Goal: Information Seeking & Learning: Check status

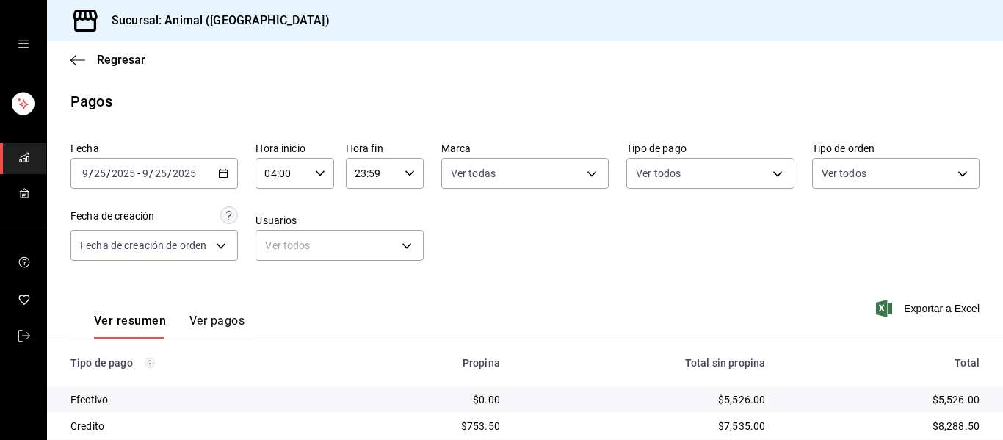
scroll to position [135, 0]
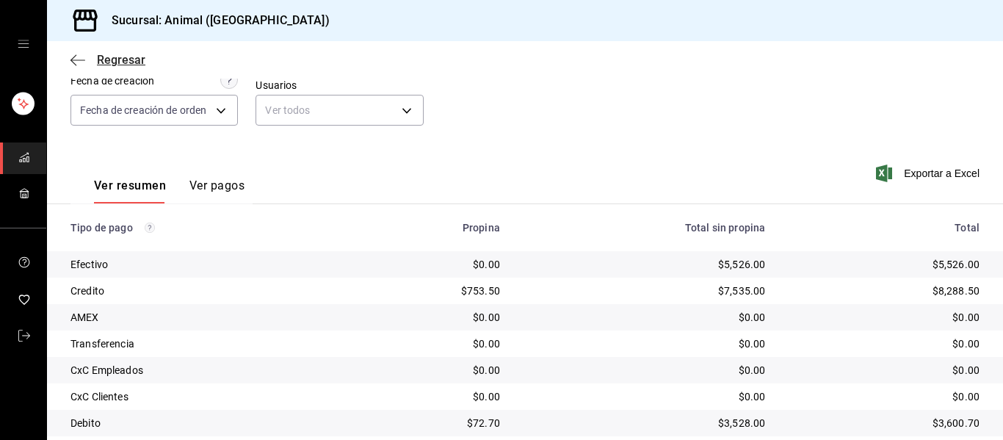
click at [82, 57] on icon "button" at bounding box center [78, 60] width 15 height 13
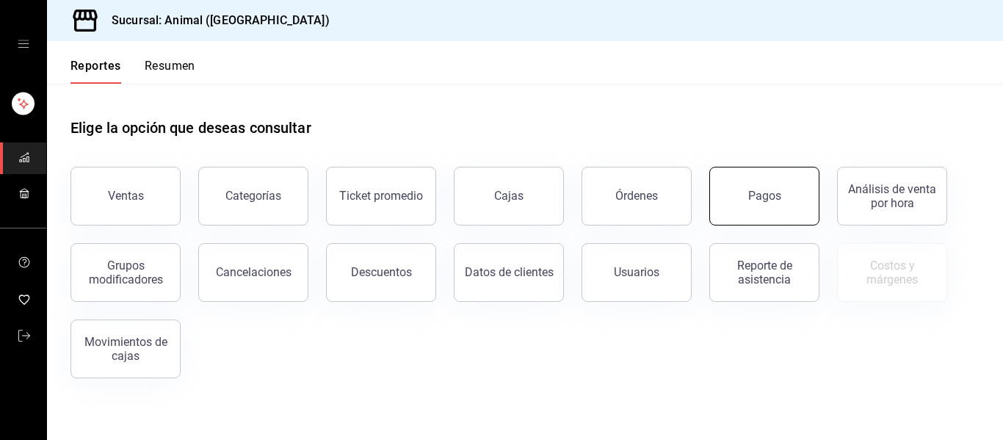
click at [791, 199] on button "Pagos" at bounding box center [765, 196] width 110 height 59
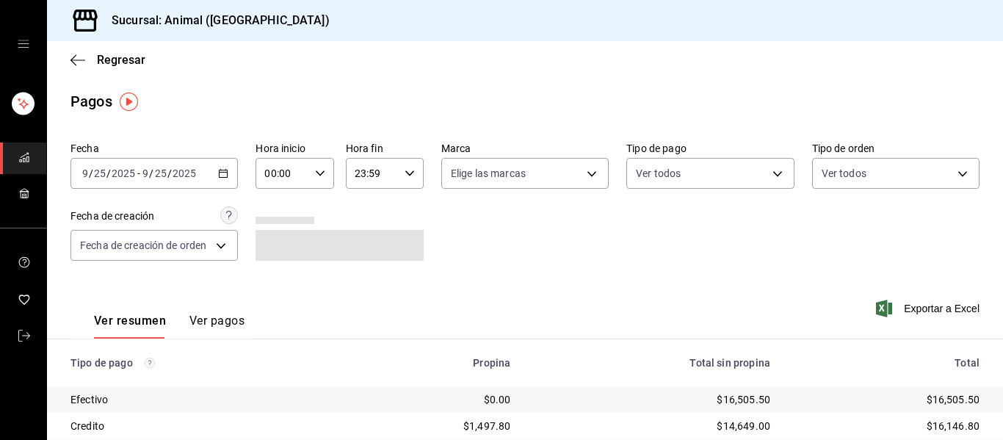
click at [320, 171] on icon "button" at bounding box center [320, 173] width 10 height 10
drag, startPoint x: 273, startPoint y: 278, endPoint x: 277, endPoint y: 291, distance: 13.2
click at [277, 291] on button "02" at bounding box center [272, 281] width 33 height 29
click at [281, 278] on button "04" at bounding box center [272, 278] width 33 height 29
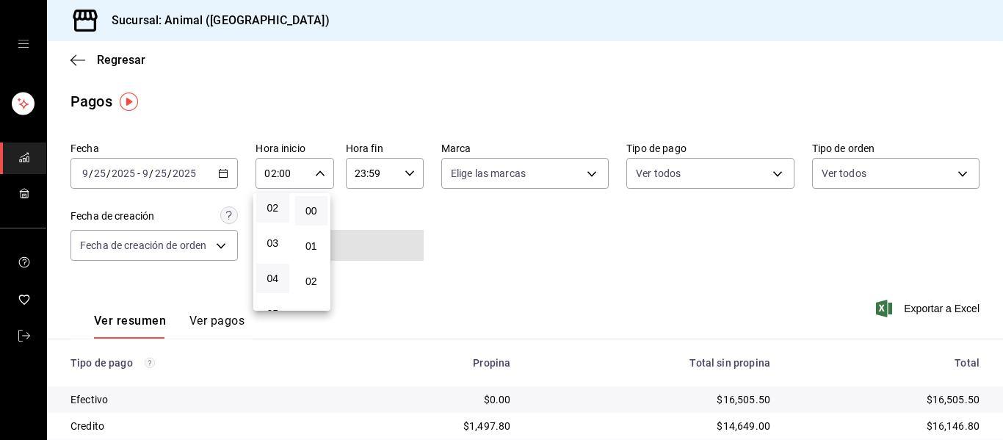
type input "04:00"
click at [498, 237] on div at bounding box center [501, 220] width 1003 height 440
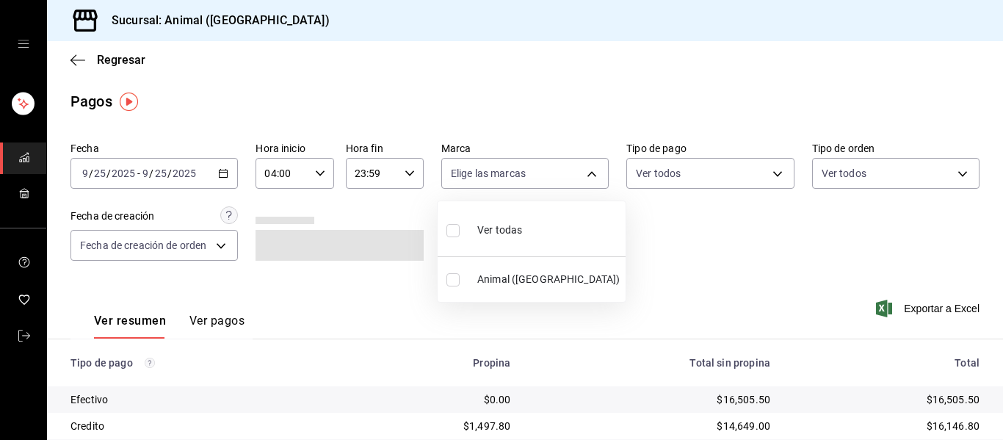
drag, startPoint x: 591, startPoint y: 175, endPoint x: 577, endPoint y: 209, distance: 36.3
click at [587, 176] on body "Sucursal: Animal (Puebla) Regresar Pagos Fecha 2025-09-25 9 / 25 / 2025 - 2025-…" at bounding box center [501, 220] width 1003 height 440
click at [566, 230] on li "Ver todas" at bounding box center [532, 228] width 188 height 43
type input "96838179-8fbb-4073-aae3-1789726318c8"
checkbox input "true"
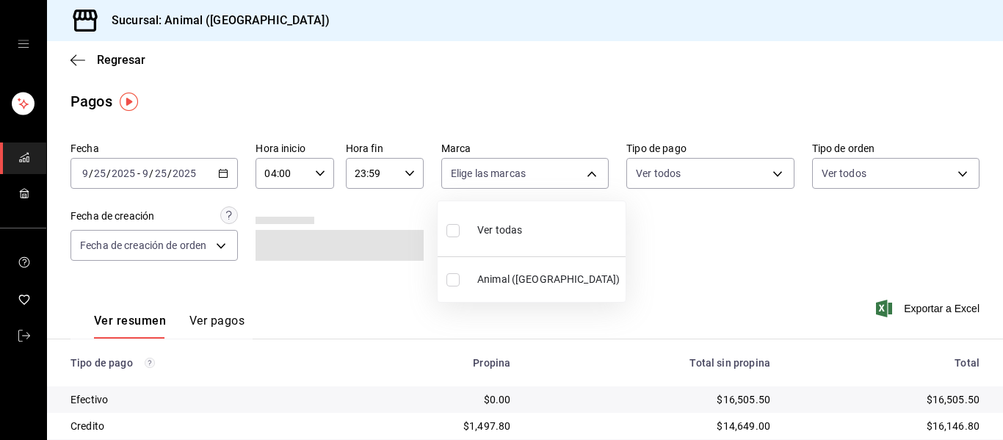
checkbox input "true"
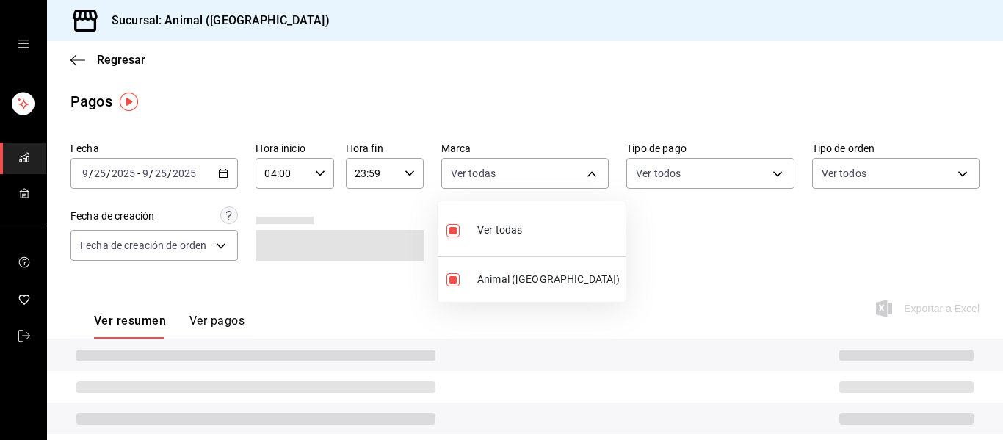
click at [704, 257] on div at bounding box center [501, 220] width 1003 height 440
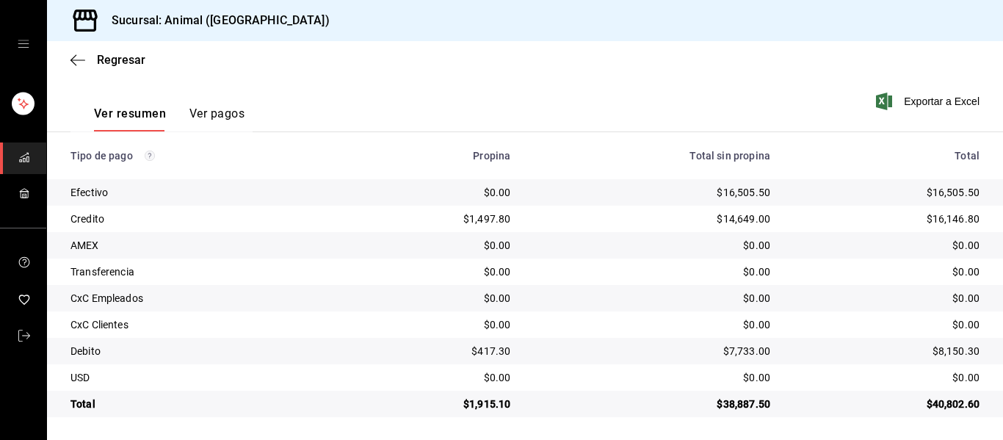
scroll to position [209, 0]
click at [76, 63] on icon "button" at bounding box center [78, 60] width 15 height 13
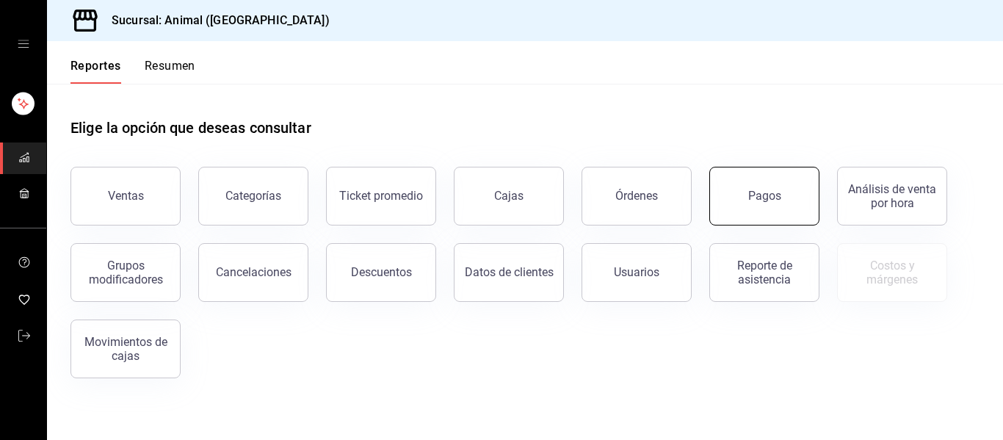
click at [770, 212] on button "Pagos" at bounding box center [765, 196] width 110 height 59
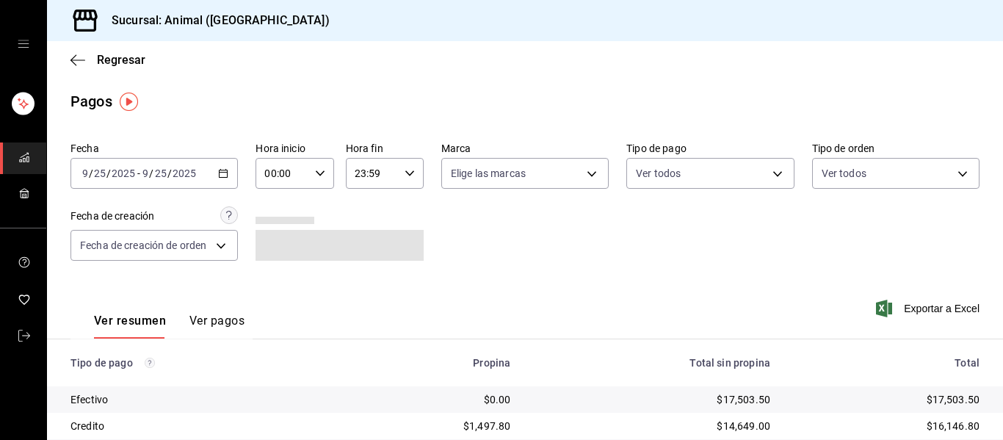
click at [315, 175] on icon "button" at bounding box center [320, 173] width 10 height 10
click at [283, 273] on button "04" at bounding box center [272, 278] width 33 height 29
click at [313, 281] on span "04" at bounding box center [311, 279] width 15 height 12
type input "04:04"
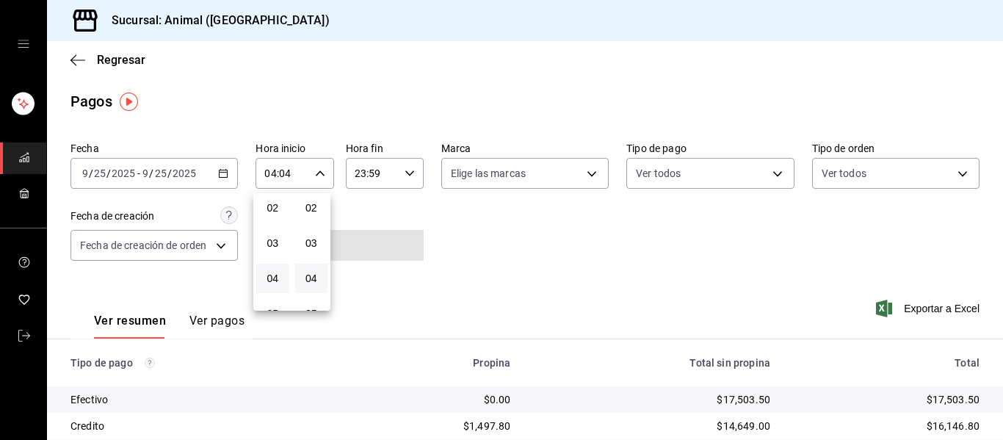
click at [424, 269] on div at bounding box center [501, 220] width 1003 height 440
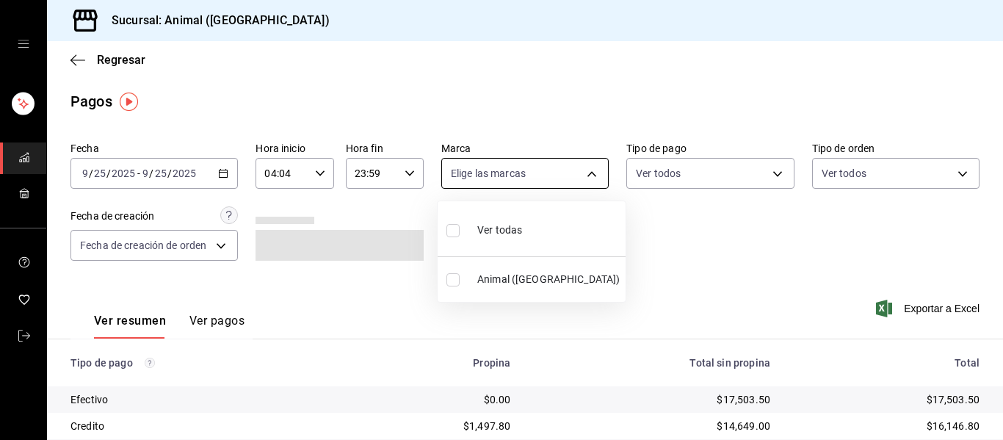
click at [582, 175] on body "Sucursal: Animal (Puebla) Regresar Pagos Fecha 2025-09-25 9 / 25 / 2025 - 2025-…" at bounding box center [501, 220] width 1003 height 440
click at [559, 240] on li "Ver todas" at bounding box center [532, 228] width 188 height 43
type input "96838179-8fbb-4073-aae3-1789726318c8"
checkbox input "true"
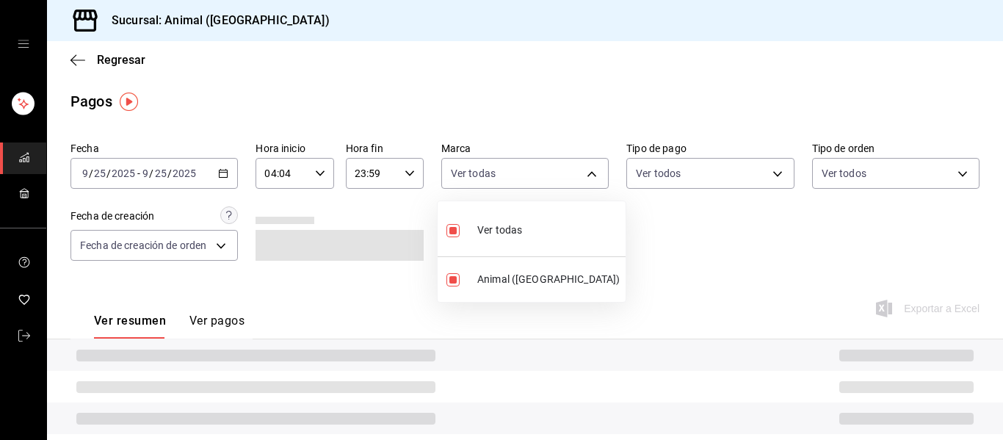
click at [718, 274] on div at bounding box center [501, 220] width 1003 height 440
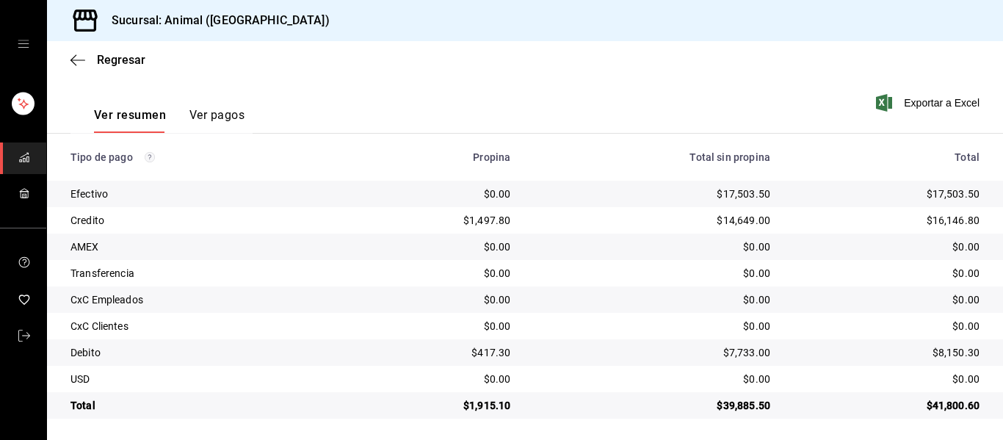
scroll to position [209, 0]
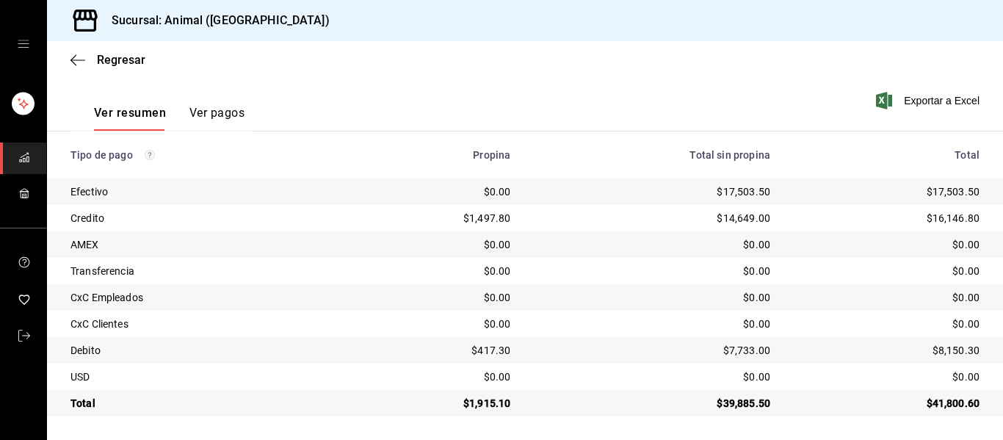
drag, startPoint x: 80, startPoint y: 59, endPoint x: 84, endPoint y: 78, distance: 19.6
click at [80, 70] on div "Regresar" at bounding box center [525, 59] width 956 height 37
click at [79, 59] on icon "button" at bounding box center [78, 59] width 15 height 1
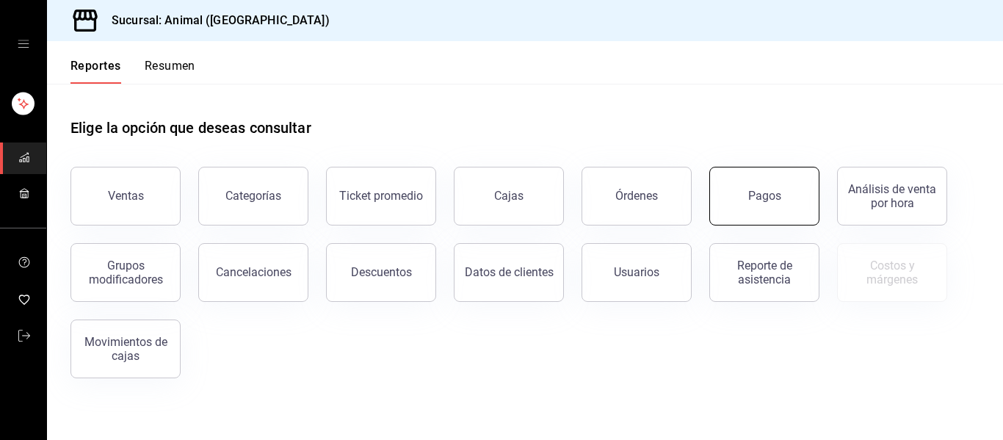
click at [767, 220] on button "Pagos" at bounding box center [765, 196] width 110 height 59
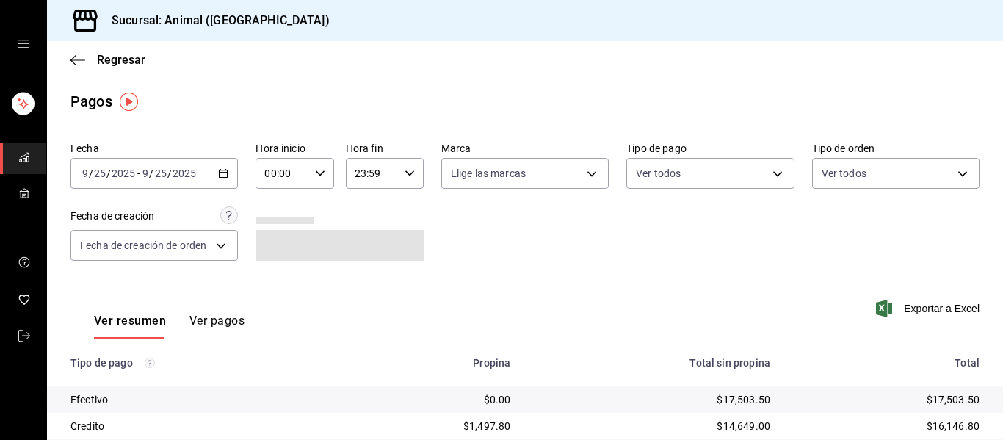
click at [226, 175] on icon "button" at bounding box center [223, 173] width 10 height 10
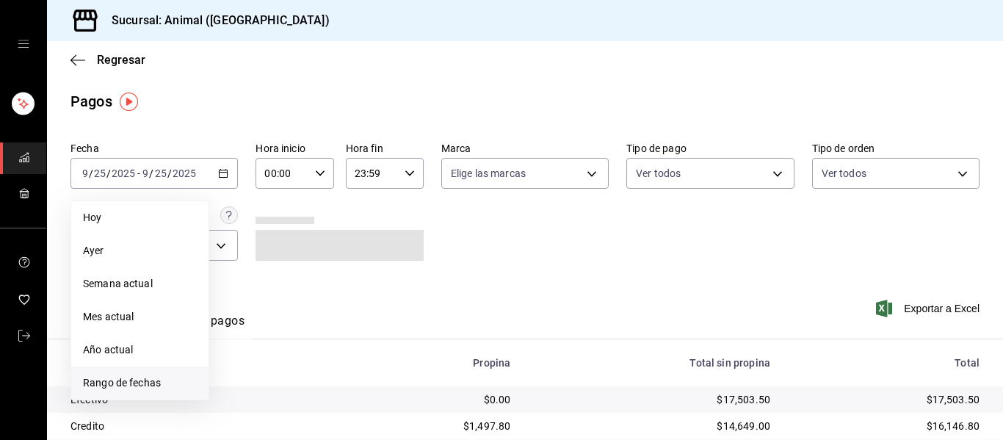
click at [165, 386] on span "Rango de fechas" at bounding box center [140, 382] width 114 height 15
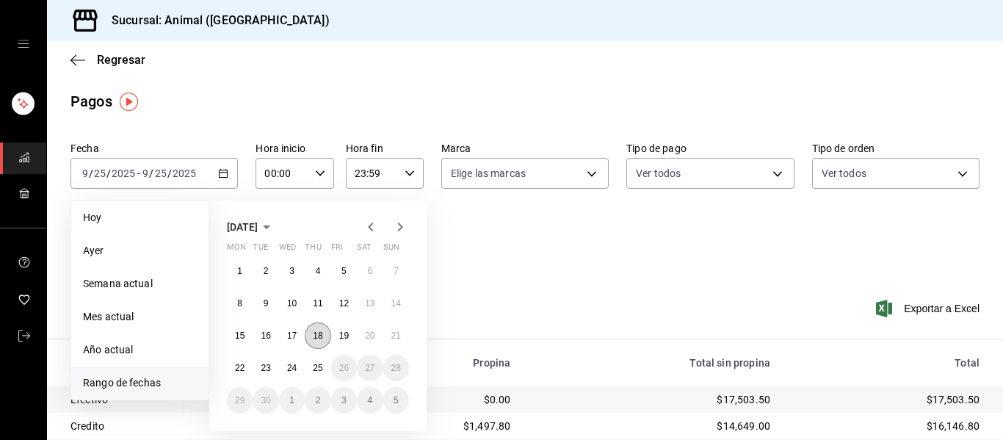
click at [319, 336] on abbr "18" at bounding box center [318, 336] width 10 height 10
click at [342, 341] on button "19" at bounding box center [344, 335] width 26 height 26
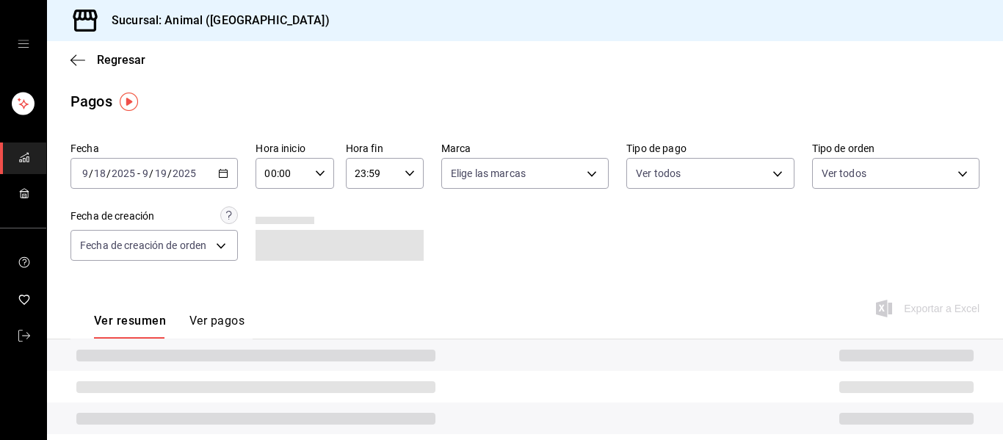
click at [317, 174] on \(Stroke\) "button" at bounding box center [320, 172] width 9 height 5
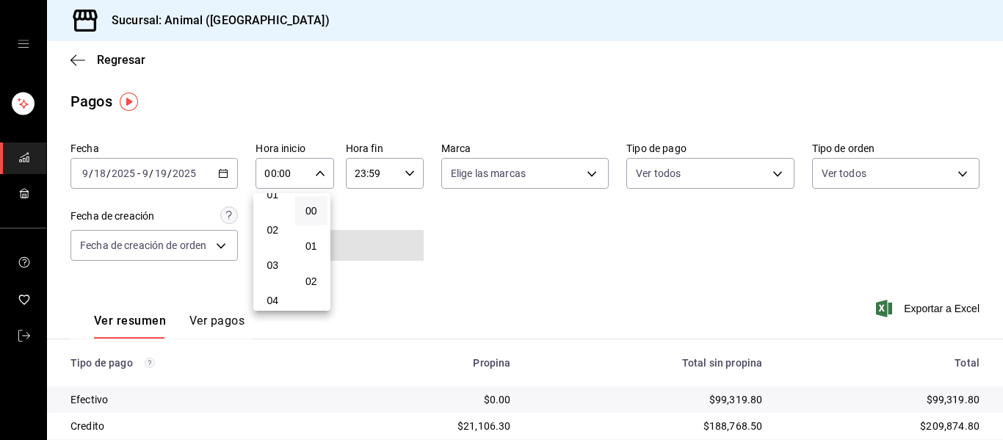
scroll to position [54, 0]
click at [280, 299] on span "04" at bounding box center [272, 298] width 15 height 12
type input "04:00"
click at [825, 300] on div at bounding box center [501, 220] width 1003 height 440
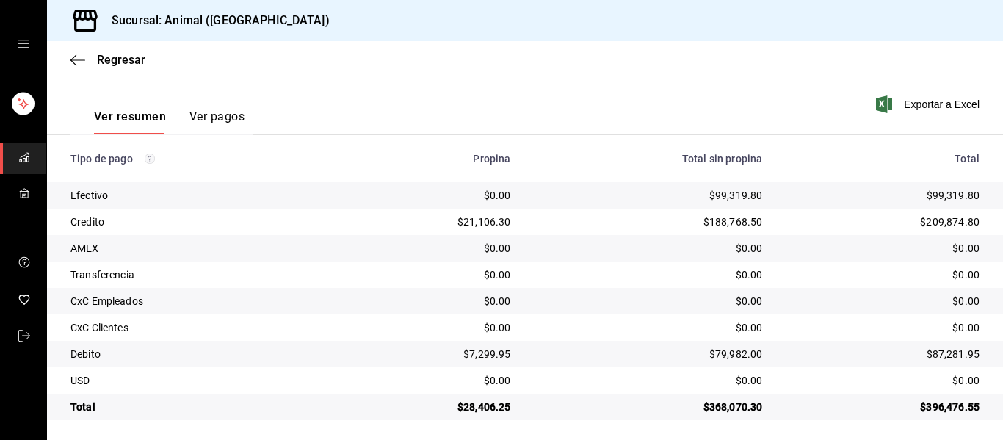
scroll to position [206, 0]
click at [948, 419] on td "$396,476.55" at bounding box center [888, 405] width 229 height 26
click at [73, 59] on icon "button" at bounding box center [78, 59] width 15 height 1
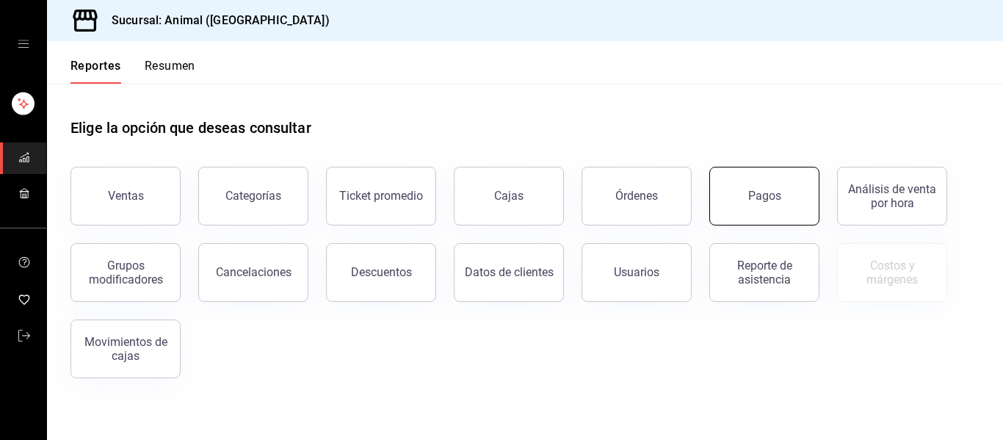
click at [765, 199] on div "Pagos" at bounding box center [765, 196] width 33 height 14
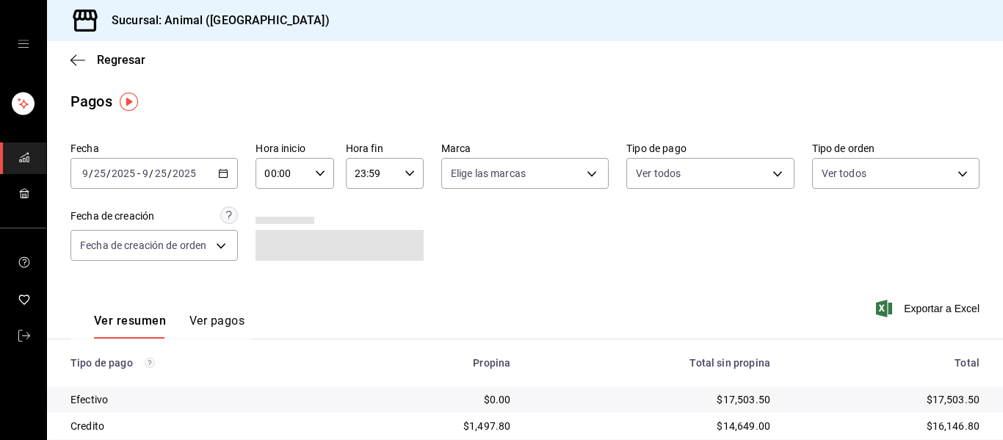
click at [224, 172] on icon "button" at bounding box center [223, 173] width 10 height 10
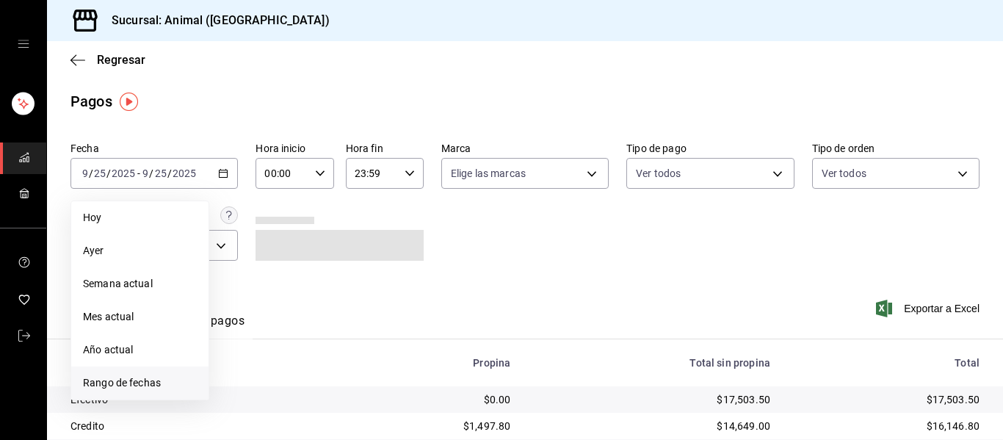
click at [200, 388] on li "Rango de fechas" at bounding box center [139, 383] width 137 height 33
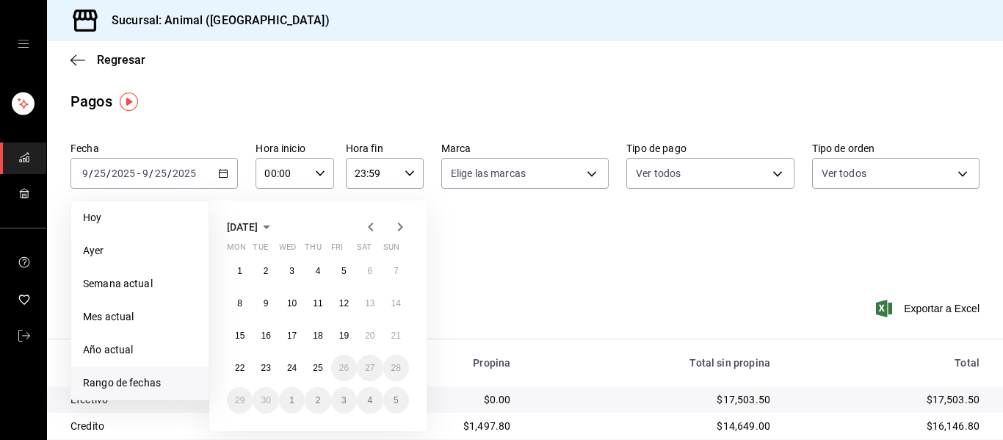
click at [177, 392] on li "Rango de fechas" at bounding box center [139, 383] width 137 height 33
click at [311, 336] on button "18" at bounding box center [318, 335] width 26 height 26
click at [344, 333] on abbr "19" at bounding box center [344, 336] width 10 height 10
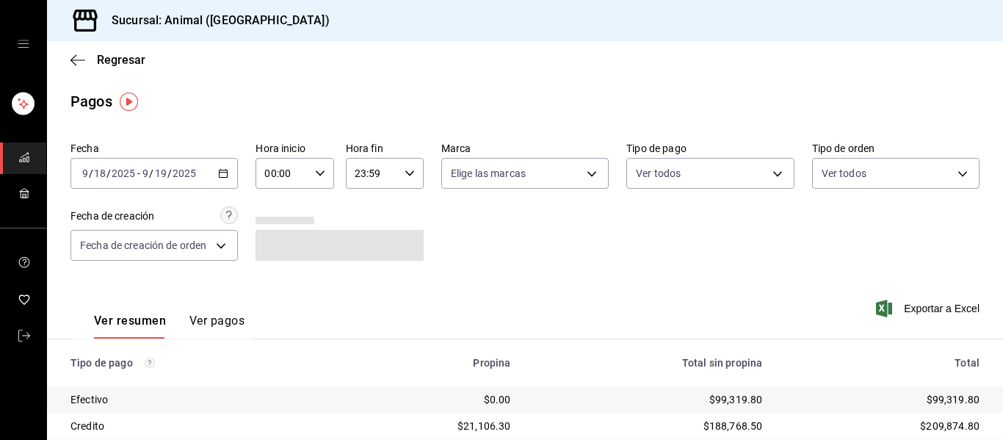
click at [311, 167] on div "00:00 Hora inicio" at bounding box center [295, 173] width 78 height 31
click at [277, 278] on span "04" at bounding box center [272, 279] width 15 height 12
type input "04:00"
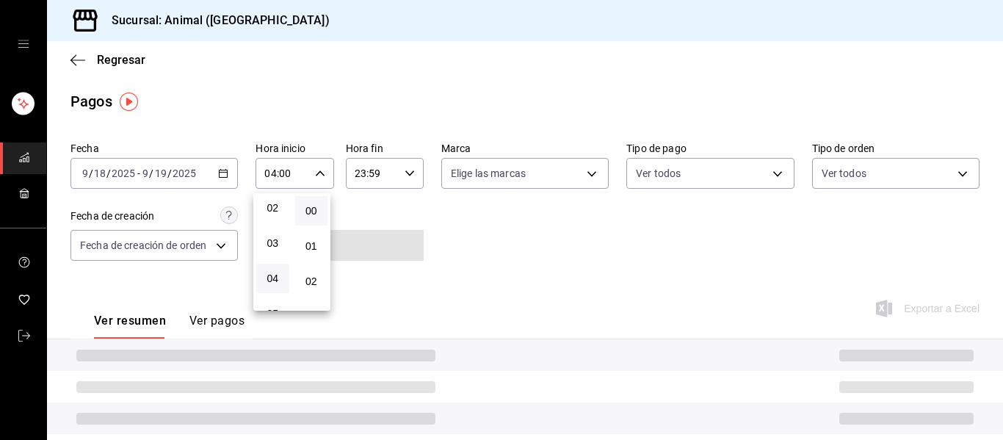
click at [588, 178] on div at bounding box center [501, 220] width 1003 height 440
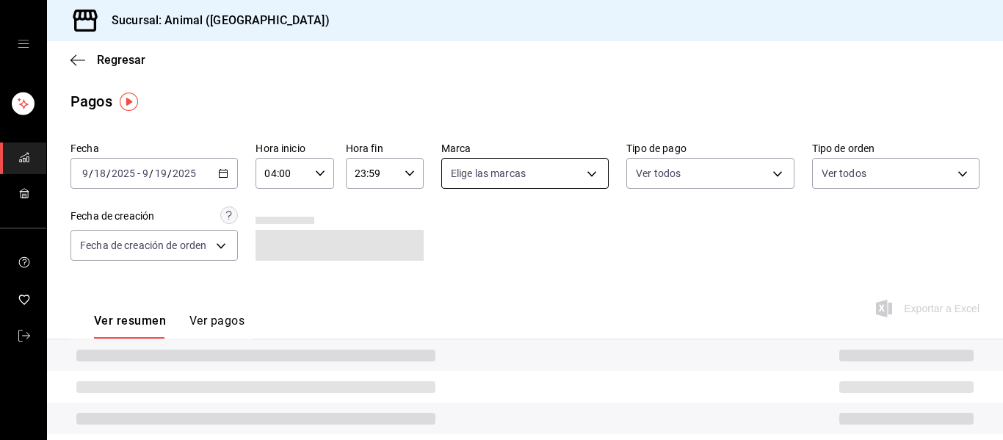
click at [583, 179] on body "Sucursal: Animal (Puebla) Regresar Pagos Fecha 2025-09-18 9 / 18 / 2025 - 2025-…" at bounding box center [501, 220] width 1003 height 440
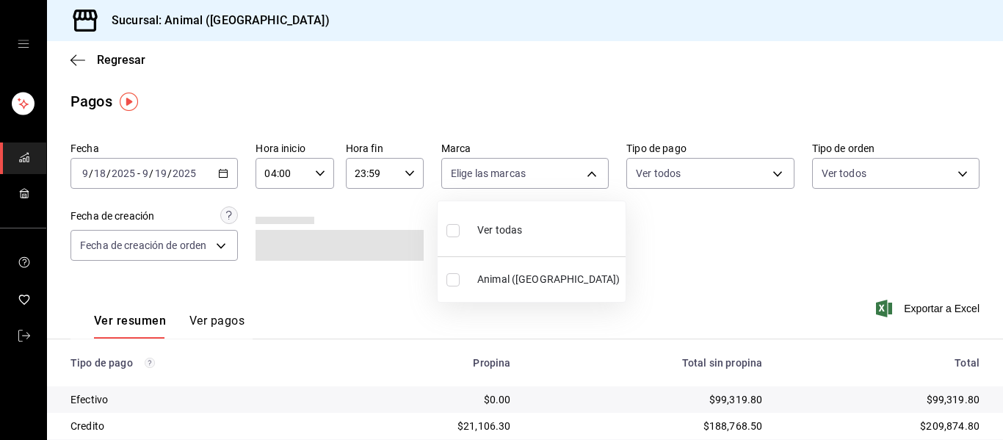
click at [528, 236] on li "Ver todas" at bounding box center [532, 228] width 188 height 43
type input "96838179-8fbb-4073-aae3-1789726318c8"
checkbox input "true"
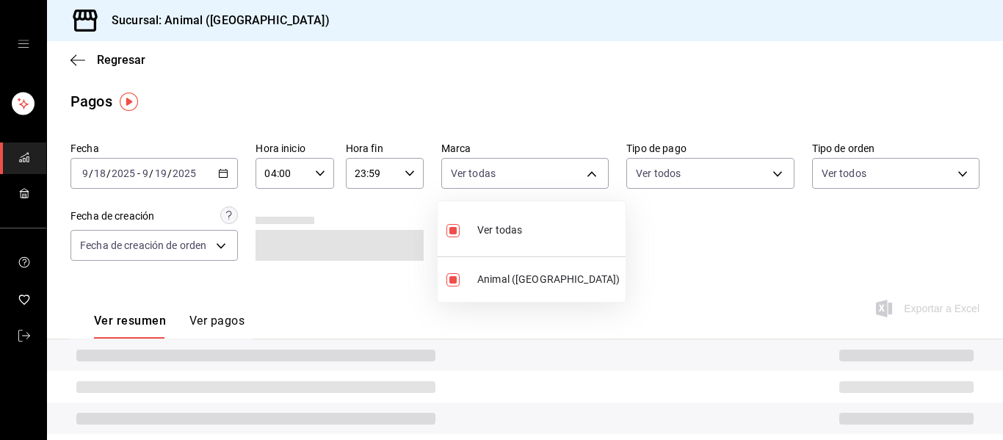
click at [748, 237] on div at bounding box center [501, 220] width 1003 height 440
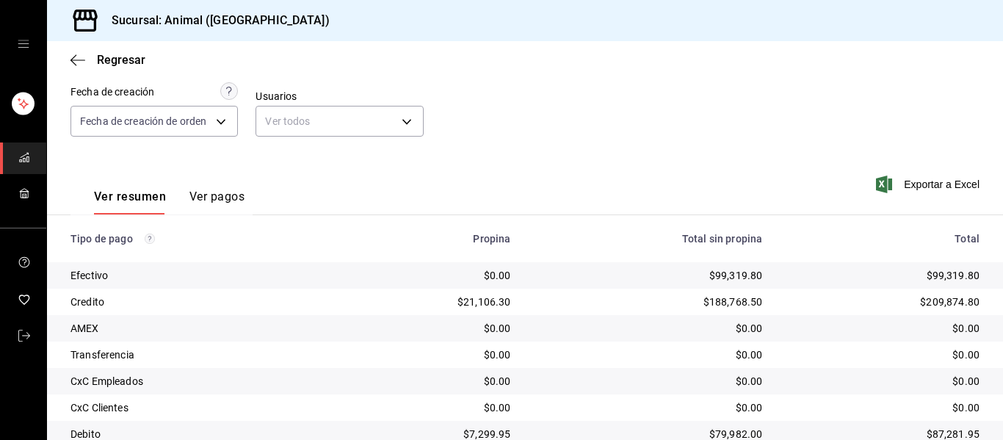
scroll to position [147, 0]
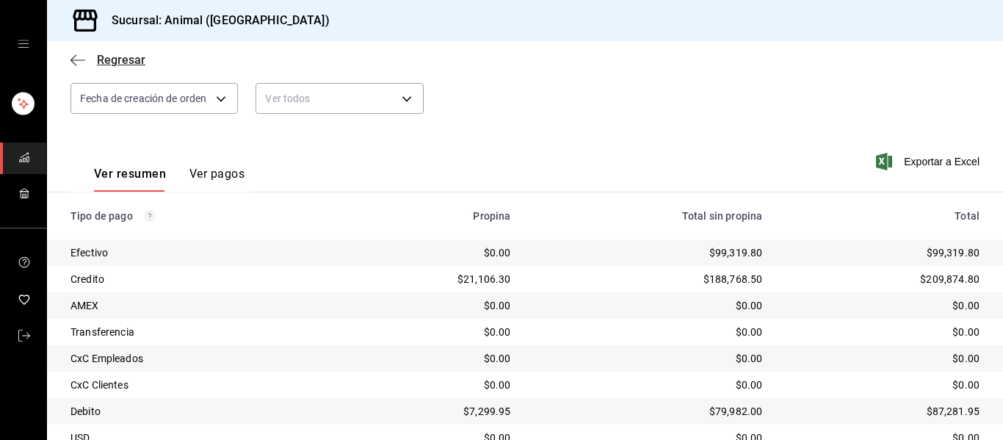
click at [79, 58] on icon "button" at bounding box center [78, 60] width 15 height 13
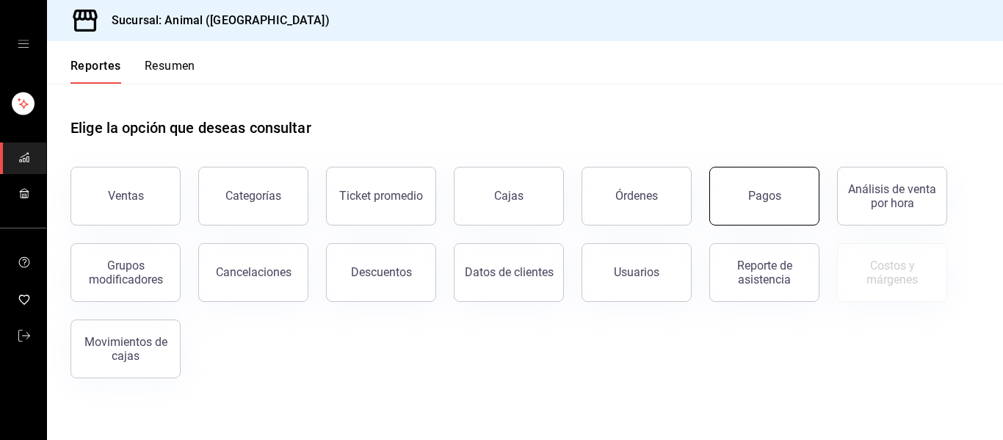
click at [780, 198] on button "Pagos" at bounding box center [765, 196] width 110 height 59
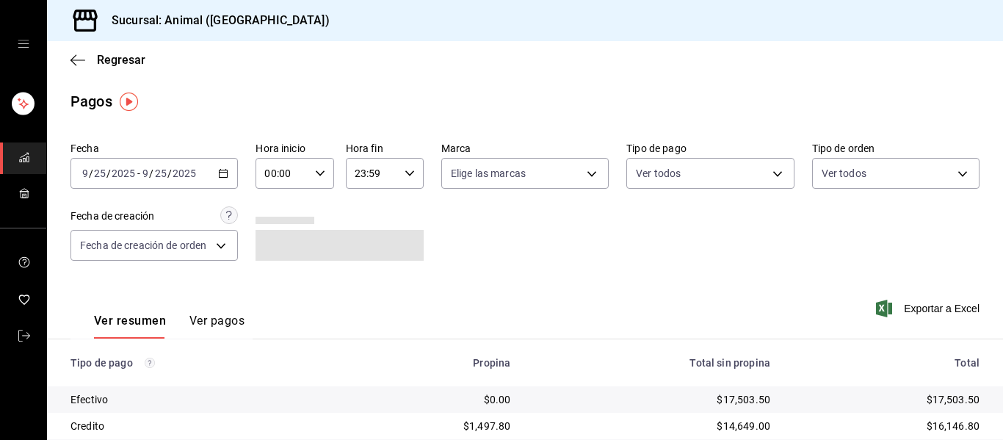
click at [218, 169] on icon "button" at bounding box center [223, 173] width 10 height 10
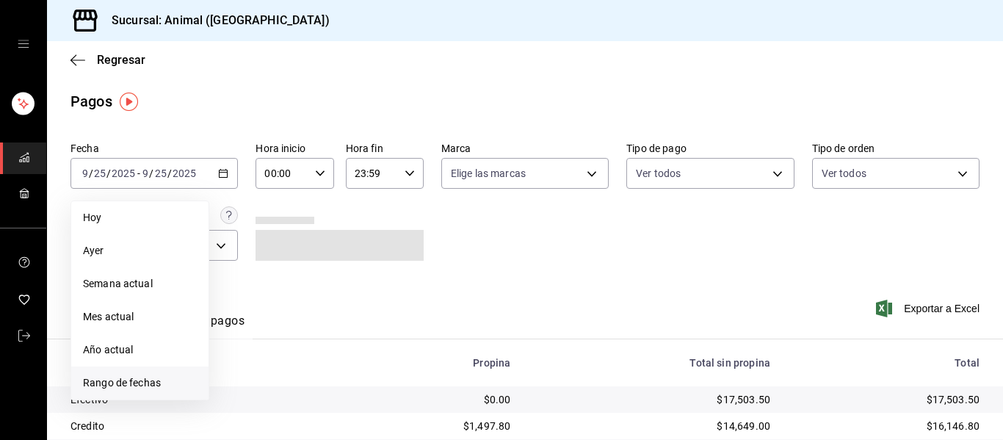
click at [159, 383] on span "Rango de fechas" at bounding box center [140, 382] width 114 height 15
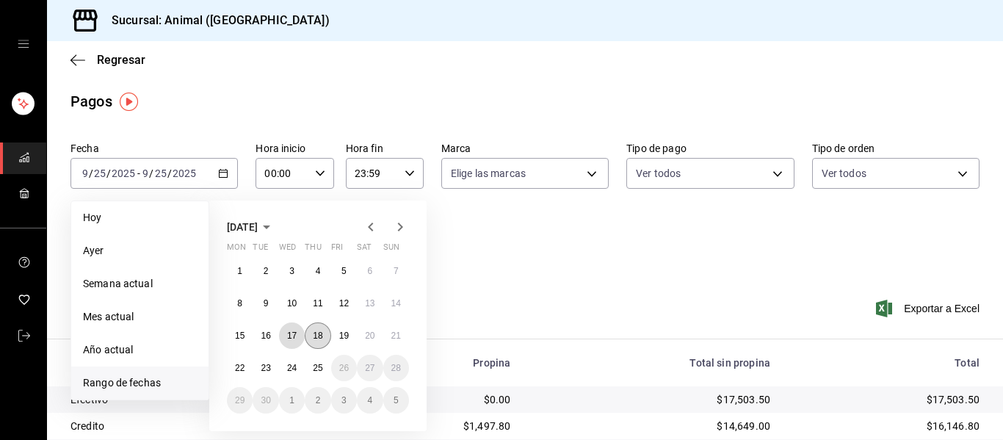
drag, startPoint x: 297, startPoint y: 336, endPoint x: 324, endPoint y: 345, distance: 27.9
click at [316, 344] on div "1 2 3 4 5 6 7 8 9 10 11 12 13 14 15 16 17 18 19 20 21 22 23 24 25 26 27 28 29 3…" at bounding box center [318, 336] width 182 height 156
click at [320, 333] on abbr "18" at bounding box center [318, 336] width 10 height 10
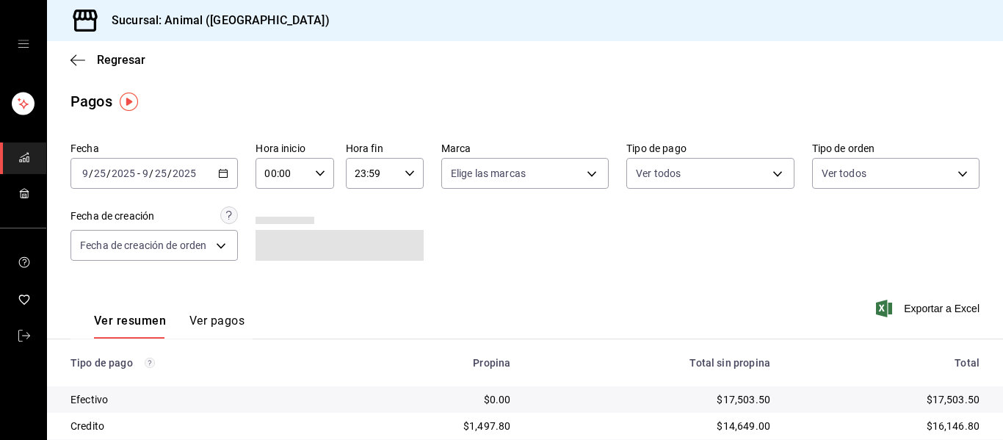
click at [315, 175] on icon "button" at bounding box center [320, 173] width 10 height 10
click at [284, 285] on button "04" at bounding box center [272, 278] width 33 height 29
type input "04:00"
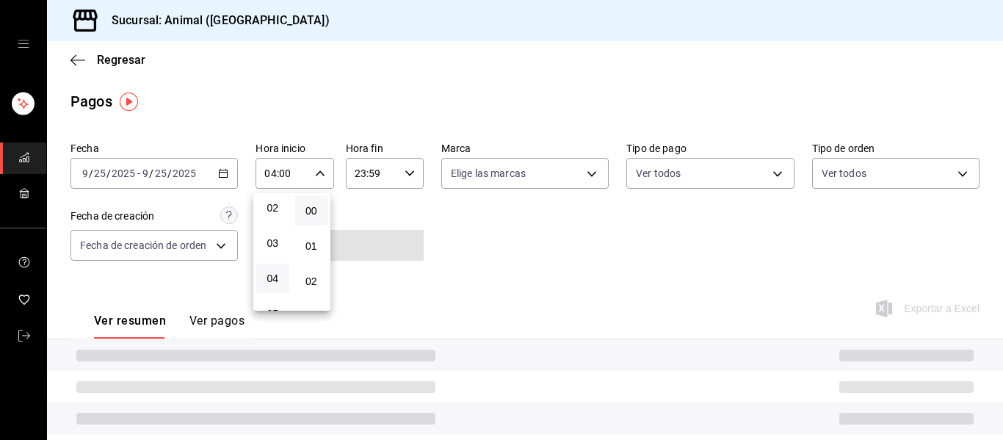
click at [587, 173] on div at bounding box center [501, 220] width 1003 height 440
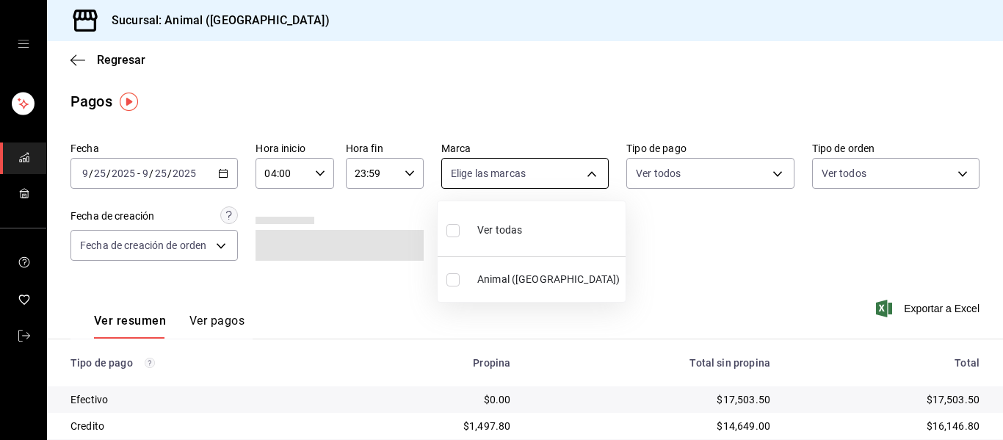
click at [588, 167] on body "Sucursal: Animal (Puebla) Regresar Pagos Fecha 2025-09-25 9 / 25 / 2025 - 2025-…" at bounding box center [501, 220] width 1003 height 440
click at [578, 238] on li "Ver todas" at bounding box center [532, 228] width 188 height 43
type input "96838179-8fbb-4073-aae3-1789726318c8"
checkbox input "true"
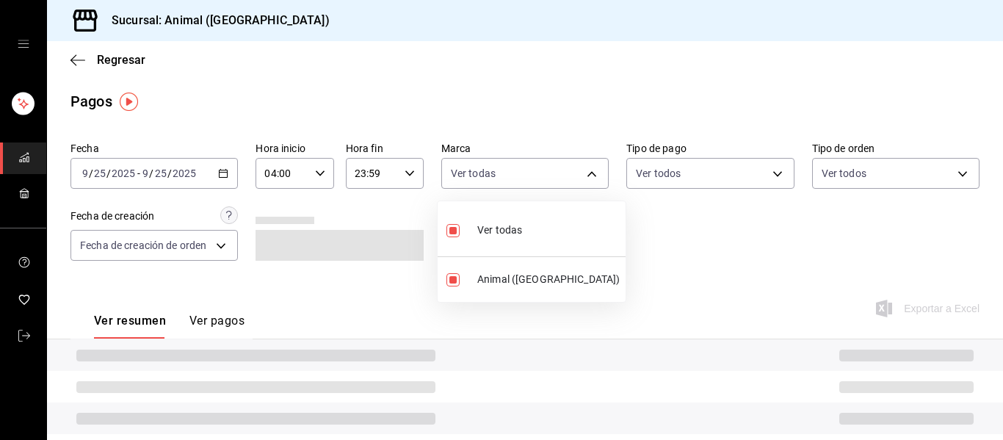
click at [648, 226] on div at bounding box center [501, 220] width 1003 height 440
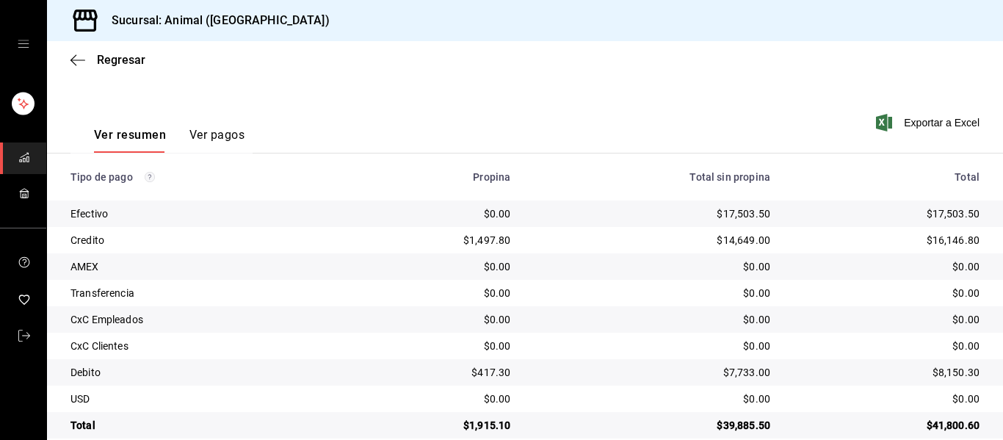
scroll to position [206, 0]
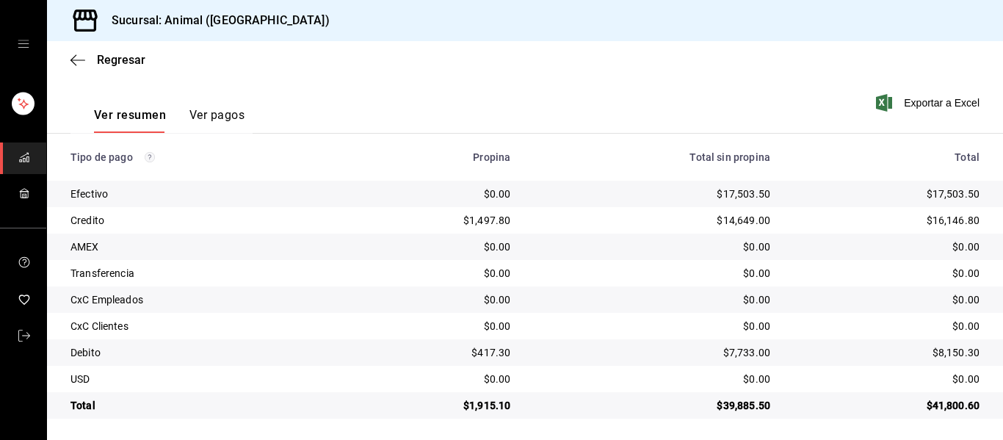
click at [83, 52] on div "Regresar" at bounding box center [525, 59] width 956 height 37
click at [77, 57] on icon "button" at bounding box center [78, 60] width 15 height 13
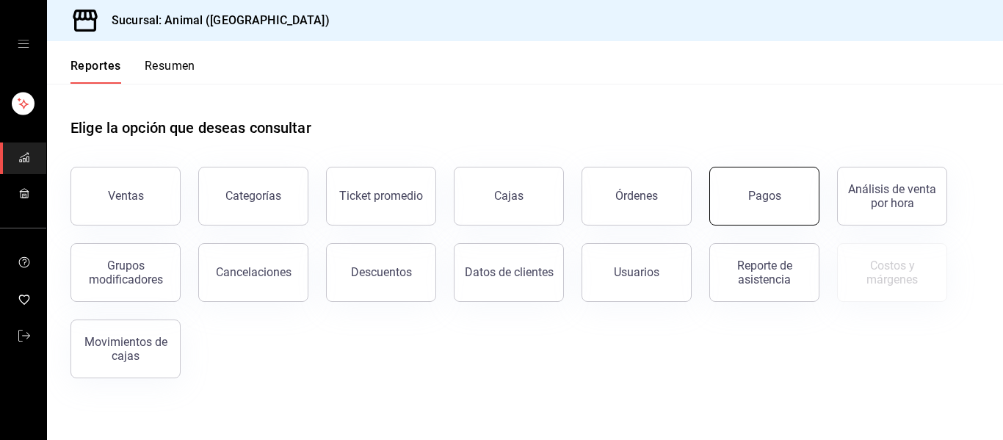
click at [777, 197] on div "Pagos" at bounding box center [765, 196] width 33 height 14
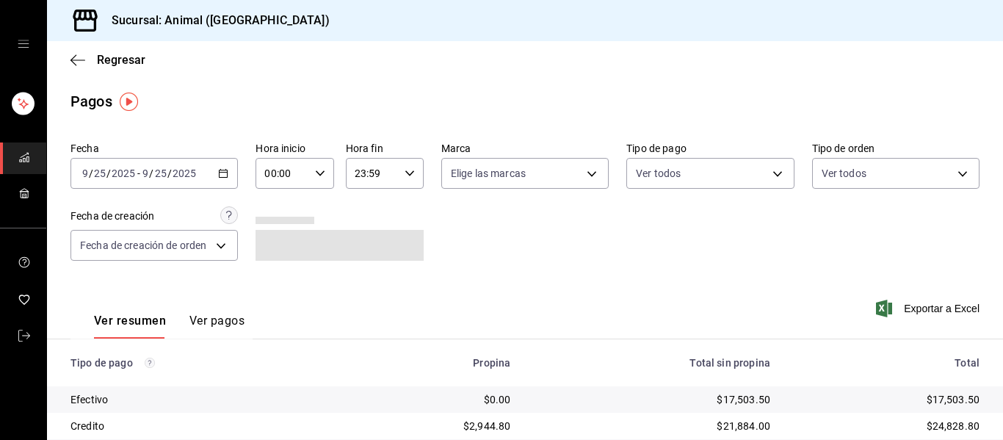
click at [316, 174] on \(Stroke\) "button" at bounding box center [320, 172] width 9 height 5
click at [272, 285] on span "04" at bounding box center [272, 289] width 15 height 12
type input "04:00"
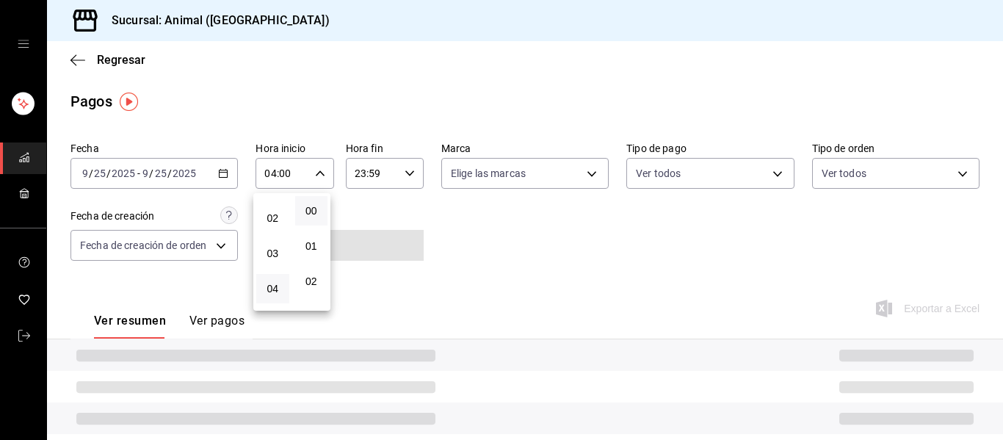
click at [588, 178] on div at bounding box center [501, 220] width 1003 height 440
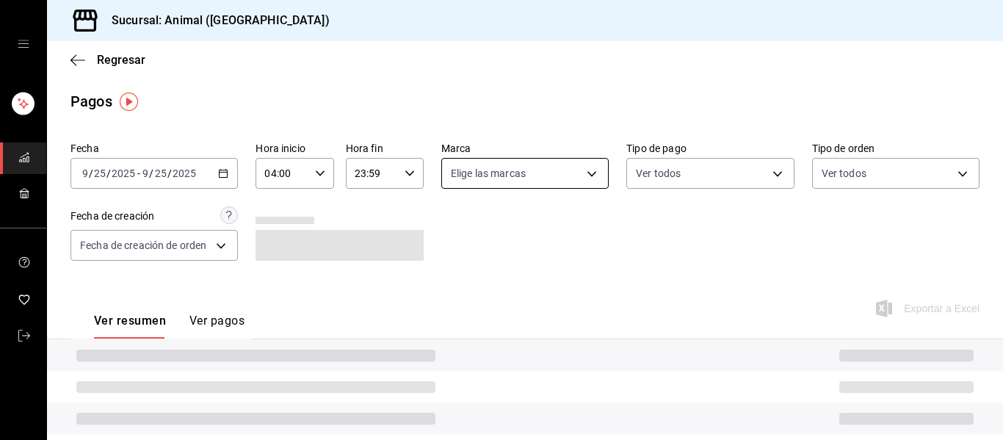
click at [589, 167] on body "Sucursal: Animal (Puebla) Regresar Pagos Fecha 2025-09-25 9 / 25 / 2025 - 2025-…" at bounding box center [501, 220] width 1003 height 440
click at [540, 237] on li "Ver todas" at bounding box center [532, 228] width 188 height 43
type input "96838179-8fbb-4073-aae3-1789726318c8"
checkbox input "true"
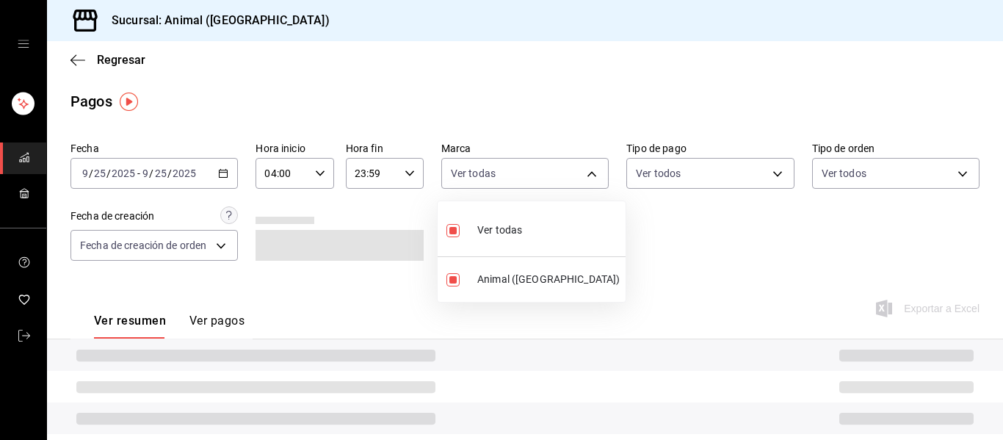
drag, startPoint x: 670, startPoint y: 278, endPoint x: 679, endPoint y: 292, distance: 16.9
click at [679, 292] on div at bounding box center [501, 220] width 1003 height 440
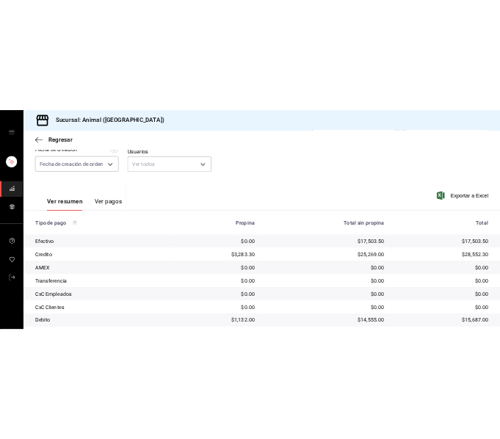
scroll to position [147, 0]
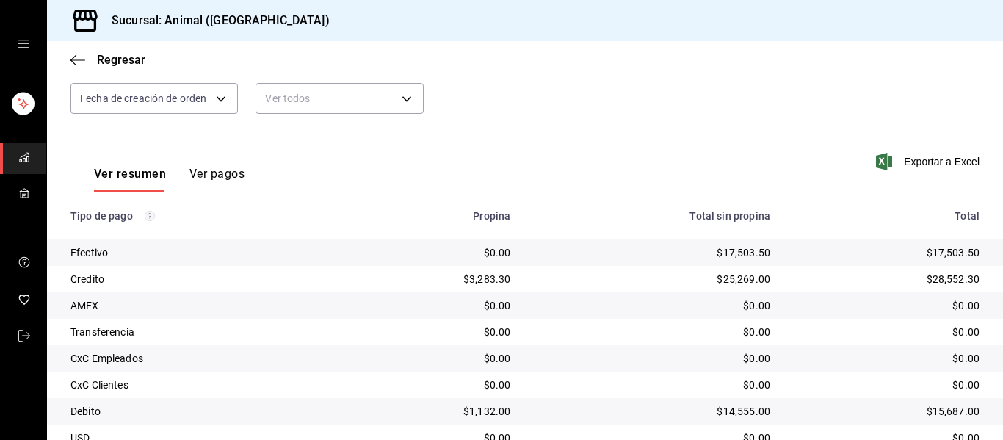
drag, startPoint x: 255, startPoint y: 193, endPoint x: 254, endPoint y: 178, distance: 14.7
click at [254, 192] on th "Tipo de pago" at bounding box center [196, 215] width 299 height 47
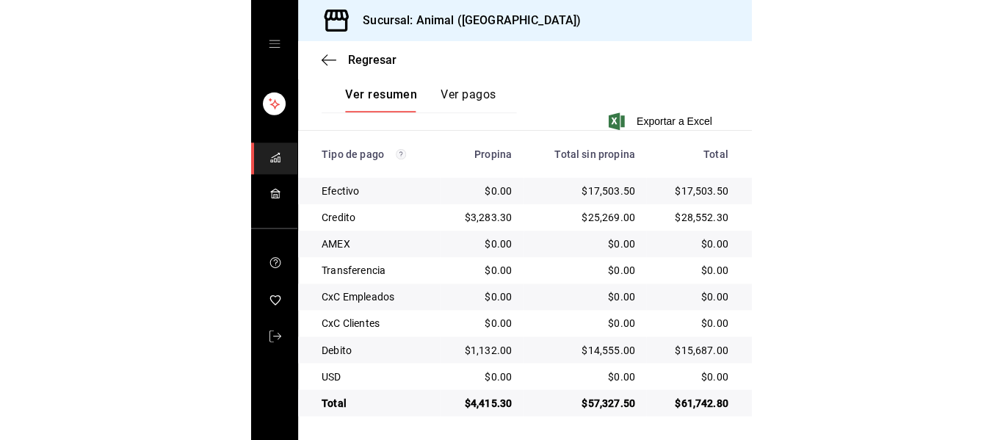
scroll to position [209, 0]
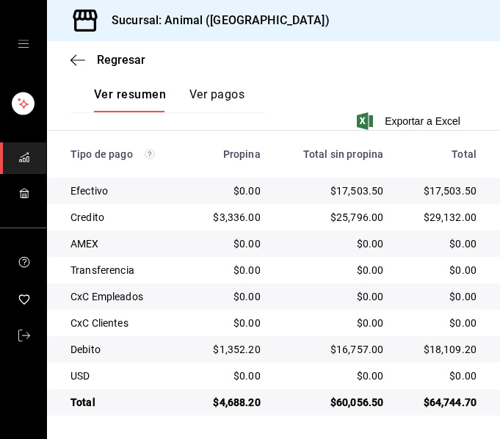
scroll to position [356, 0]
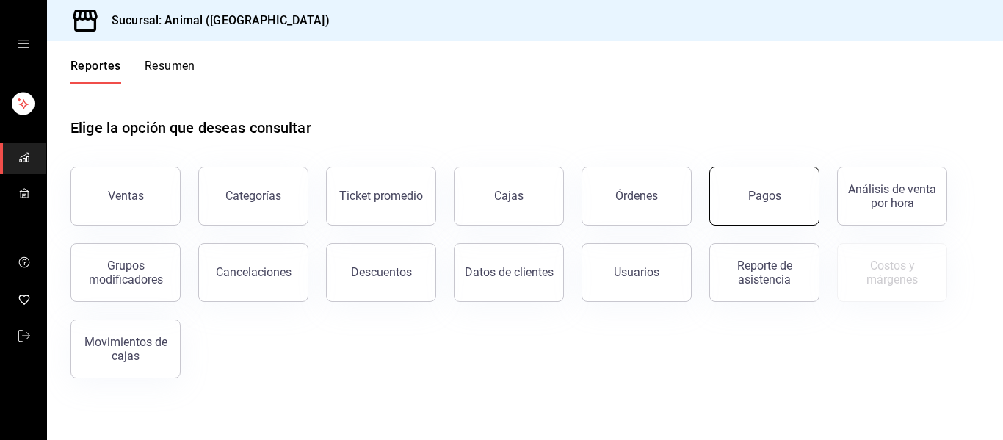
click at [754, 192] on div "Pagos" at bounding box center [765, 196] width 33 height 14
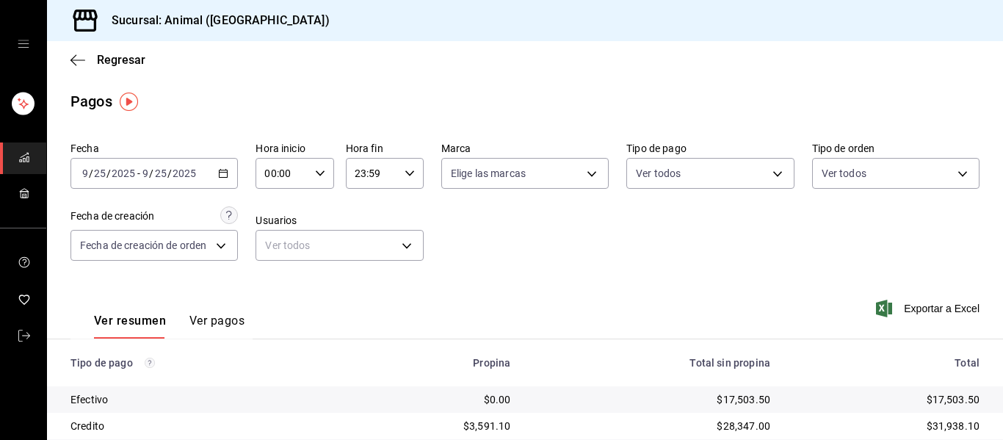
click at [320, 173] on icon "button" at bounding box center [320, 173] width 10 height 10
click at [358, 204] on div at bounding box center [501, 220] width 1003 height 440
click at [324, 177] on div "00:00 Hora inicio" at bounding box center [295, 173] width 78 height 31
click at [275, 215] on span "00" at bounding box center [272, 211] width 15 height 12
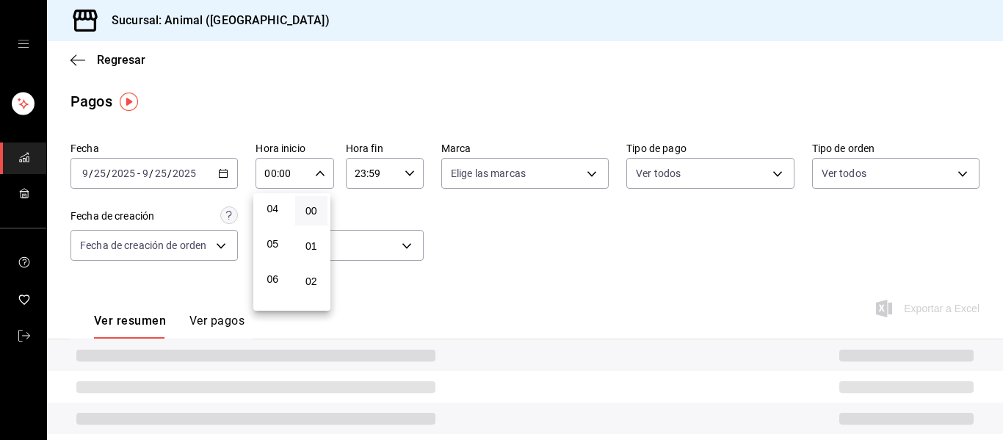
scroll to position [147, 0]
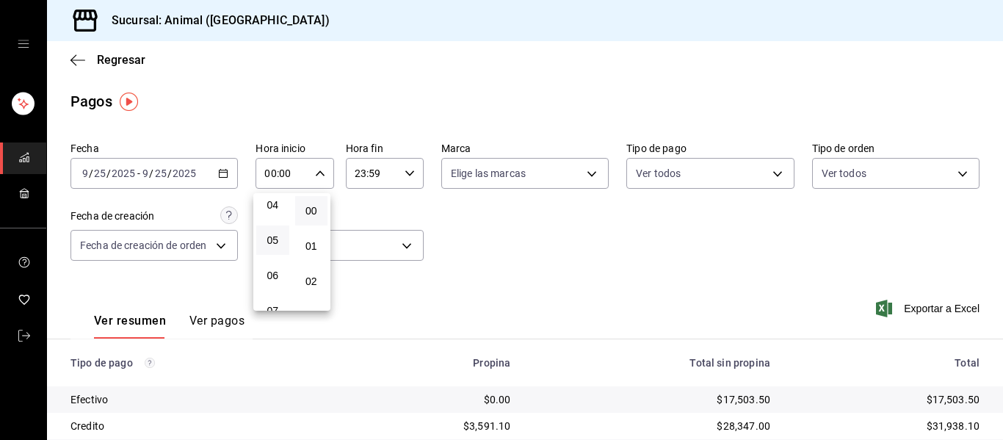
click at [264, 238] on button "05" at bounding box center [272, 240] width 33 height 29
type input "05:00"
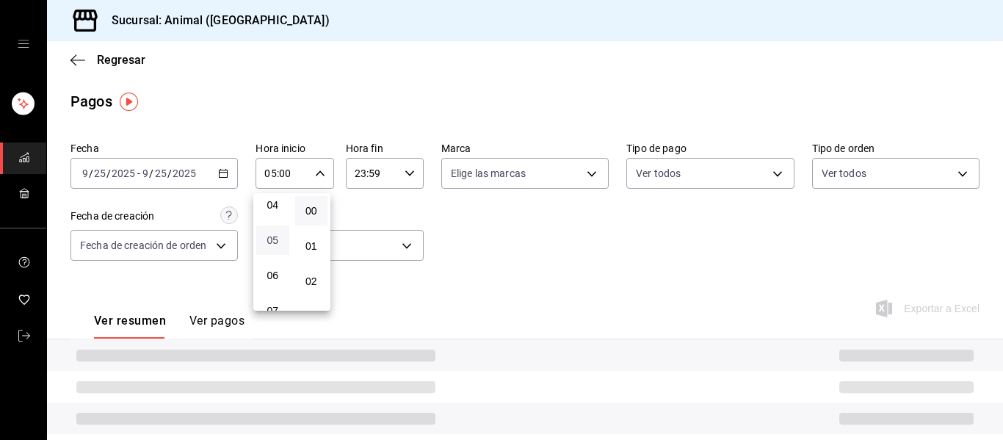
click at [274, 239] on span "05" at bounding box center [272, 240] width 15 height 12
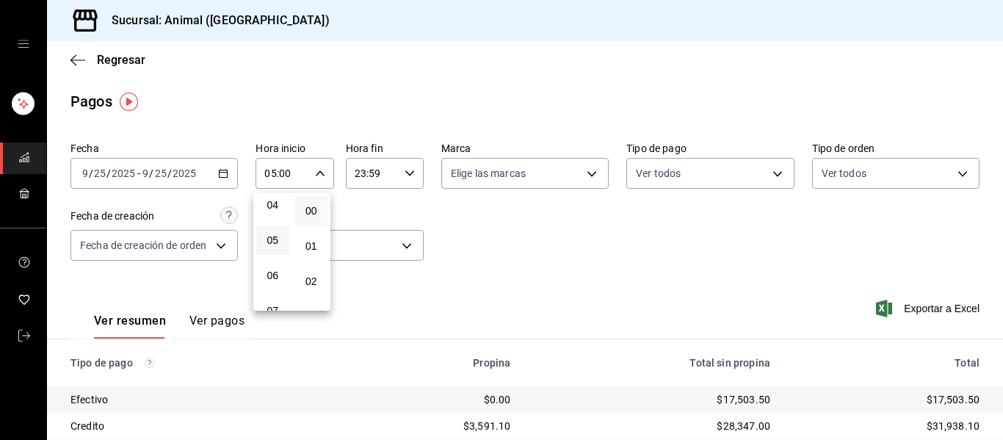
click at [575, 173] on div at bounding box center [501, 220] width 1003 height 440
click at [584, 173] on body "Sucursal: Animal (Puebla) Regresar Pagos Fecha 2025-09-25 9 / 25 / 2025 - 2025-…" at bounding box center [501, 220] width 1003 height 440
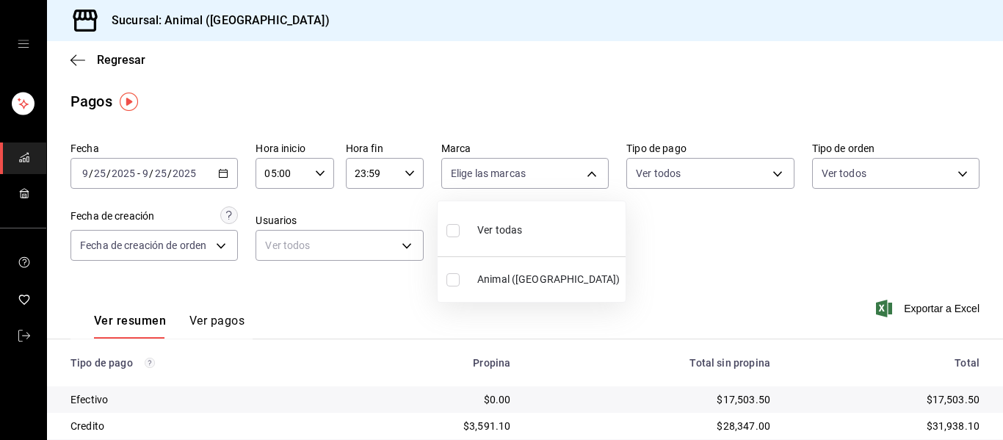
click at [516, 232] on span "Ver todas" at bounding box center [499, 230] width 45 height 15
type input "96838179-8fbb-4073-aae3-1789726318c8"
checkbox input "true"
drag, startPoint x: 996, startPoint y: 150, endPoint x: 1003, endPoint y: 343, distance: 193.3
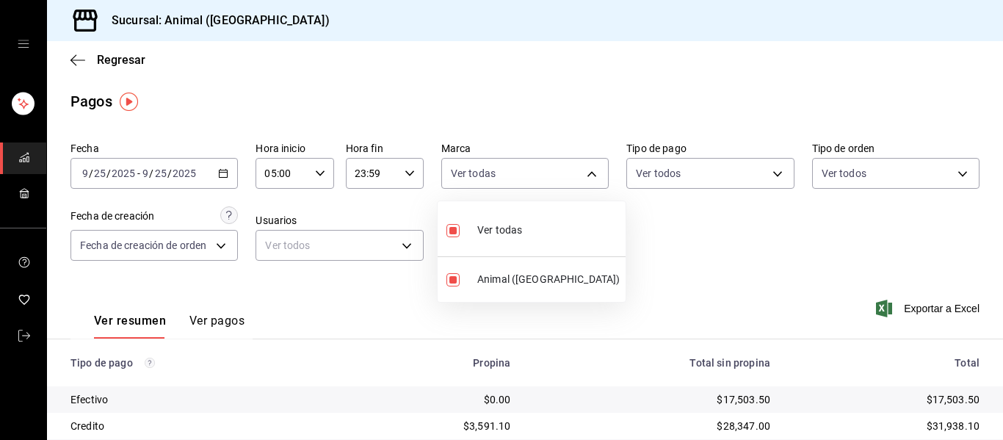
click at [1003, 343] on div at bounding box center [501, 220] width 1003 height 440
click at [991, 272] on div "Fecha 2025-09-25 9 / 25 / 2025 - 2025-09-25 9 / 25 / 2025 Hora inicio 05:00 Hor…" at bounding box center [525, 380] width 956 height 488
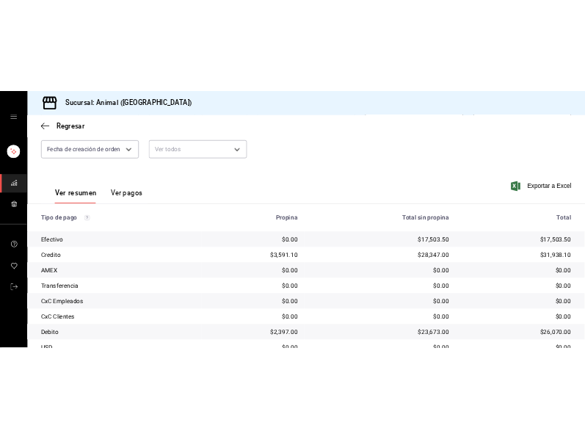
scroll to position [209, 0]
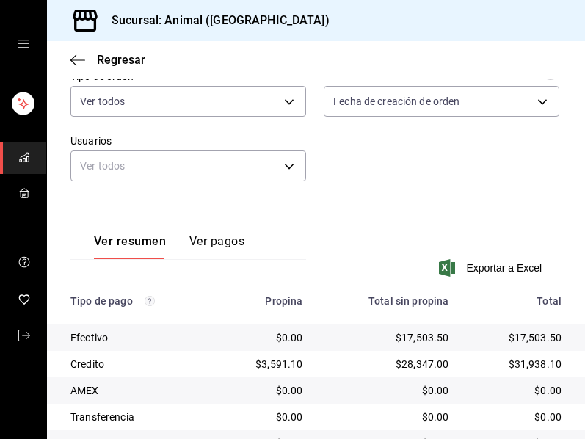
click at [256, 44] on div "Regresar" at bounding box center [316, 59] width 538 height 37
